Goal: Information Seeking & Learning: Learn about a topic

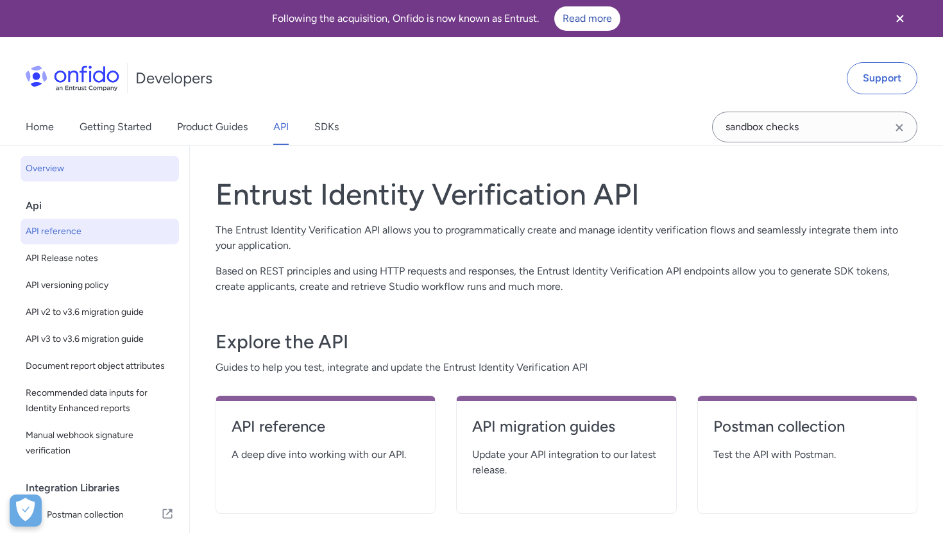
click at [51, 225] on span "API reference" at bounding box center [100, 231] width 148 height 15
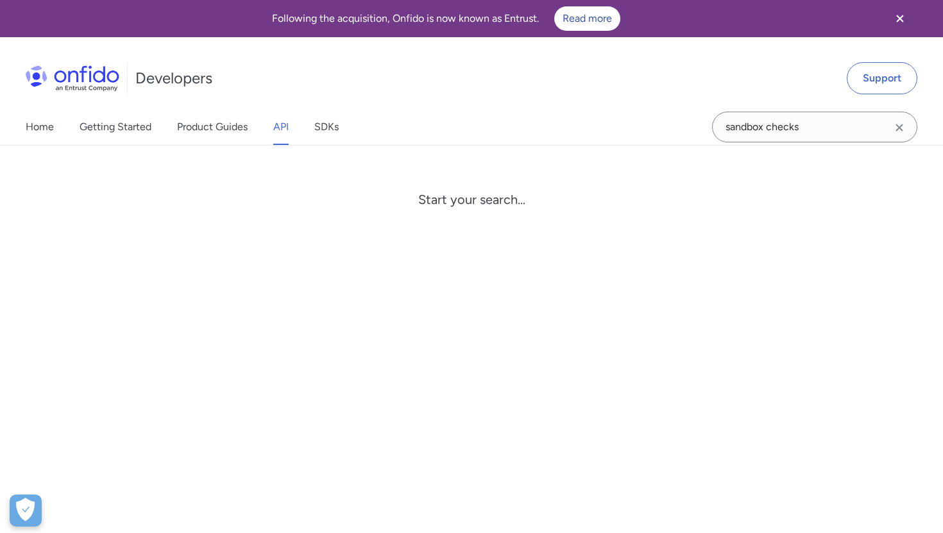
click at [691, 123] on div "Home Getting Started Product Guides API SDKs sandbox checks sandbox checks Star…" at bounding box center [471, 127] width 943 height 36
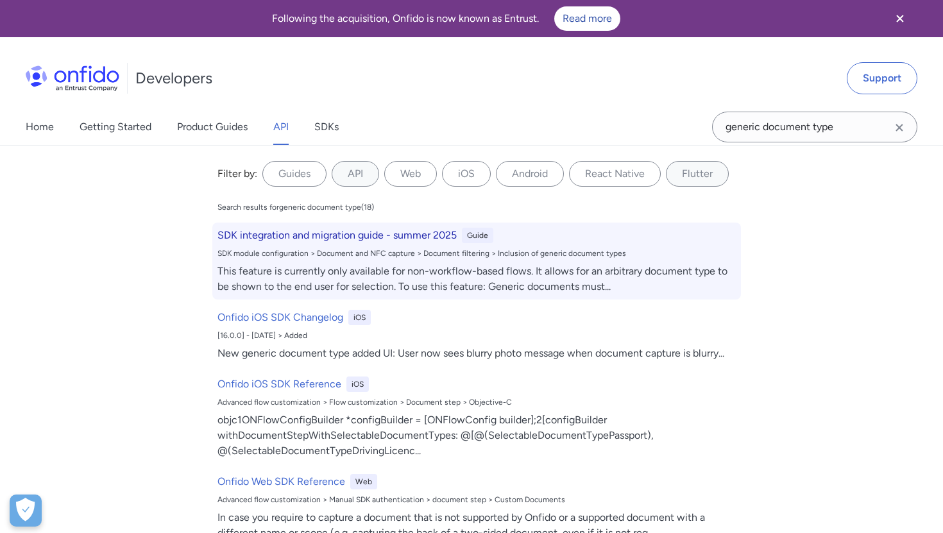
click at [398, 235] on h6 "SDK integration and migration guide - summer 2025" at bounding box center [337, 235] width 239 height 15
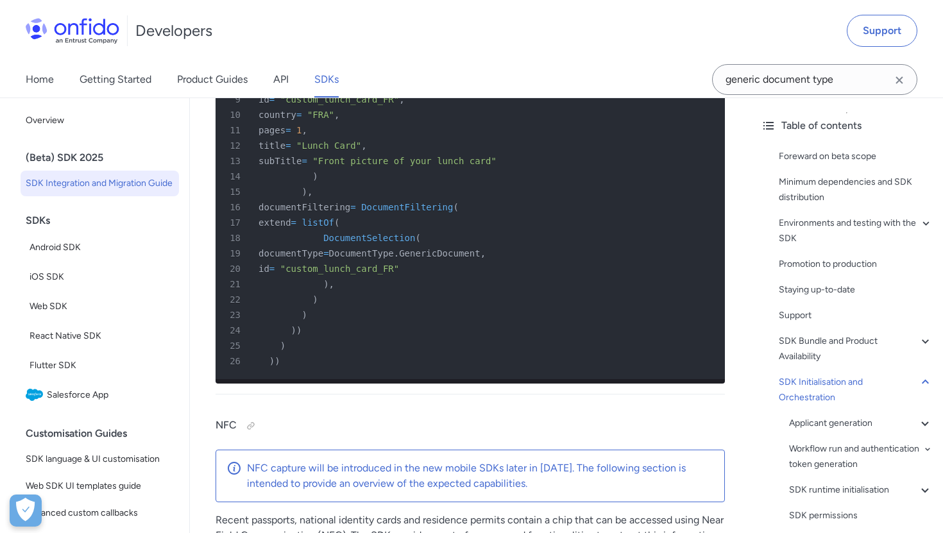
scroll to position [21979, 0]
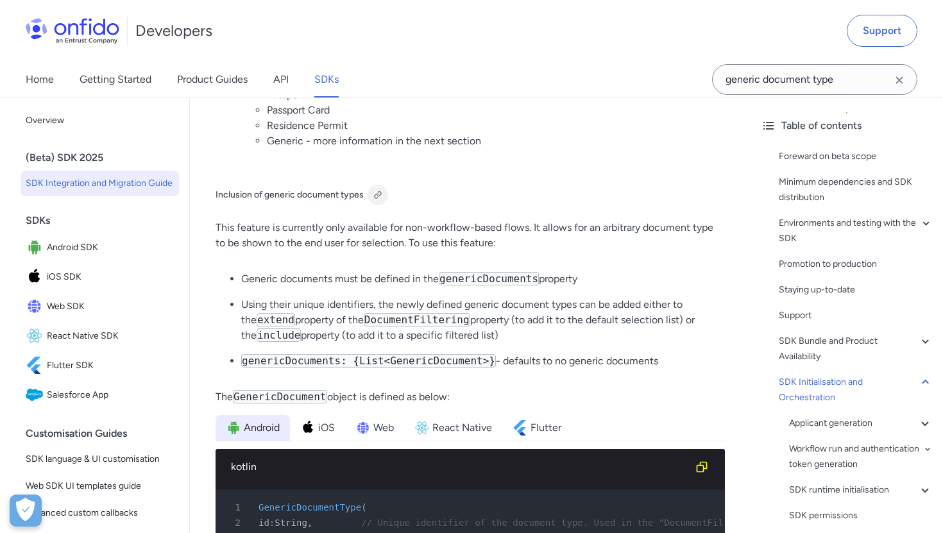
click at [379, 190] on div at bounding box center [378, 195] width 10 height 10
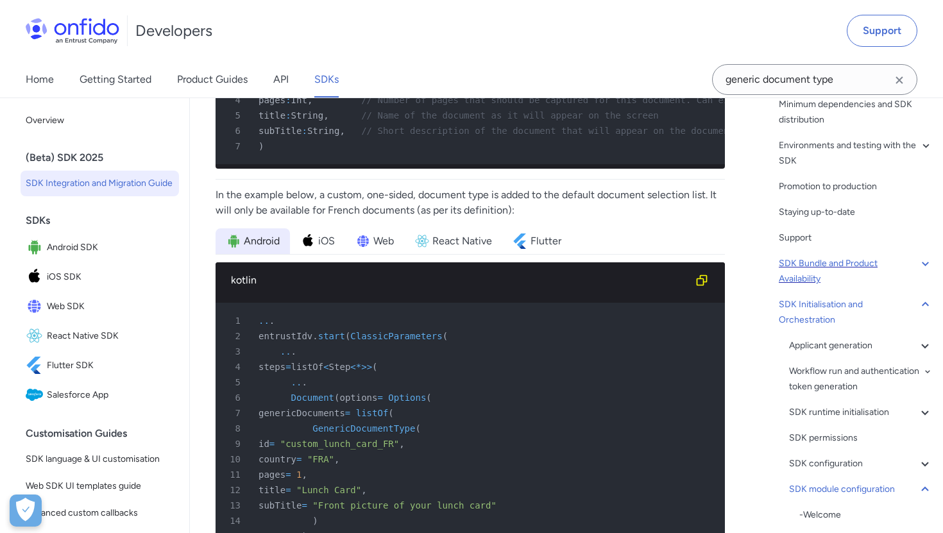
scroll to position [0, 0]
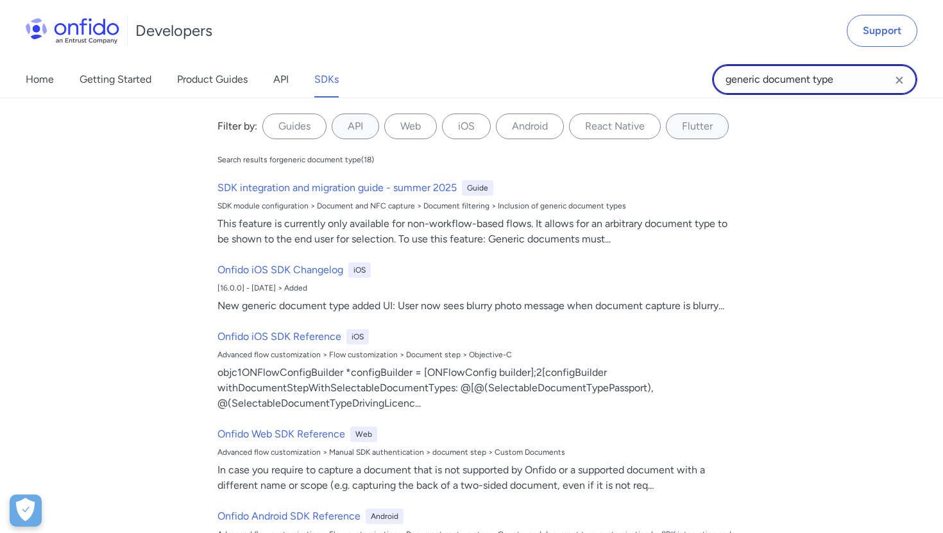
drag, startPoint x: 846, startPoint y: 78, endPoint x: 699, endPoint y: 77, distance: 146.9
click at [699, 77] on div "Home Getting Started Product Guides API SDKs generic document type generic docu…" at bounding box center [471, 80] width 943 height 36
type input "supporting documents Classic"
